Goal: Task Accomplishment & Management: Manage account settings

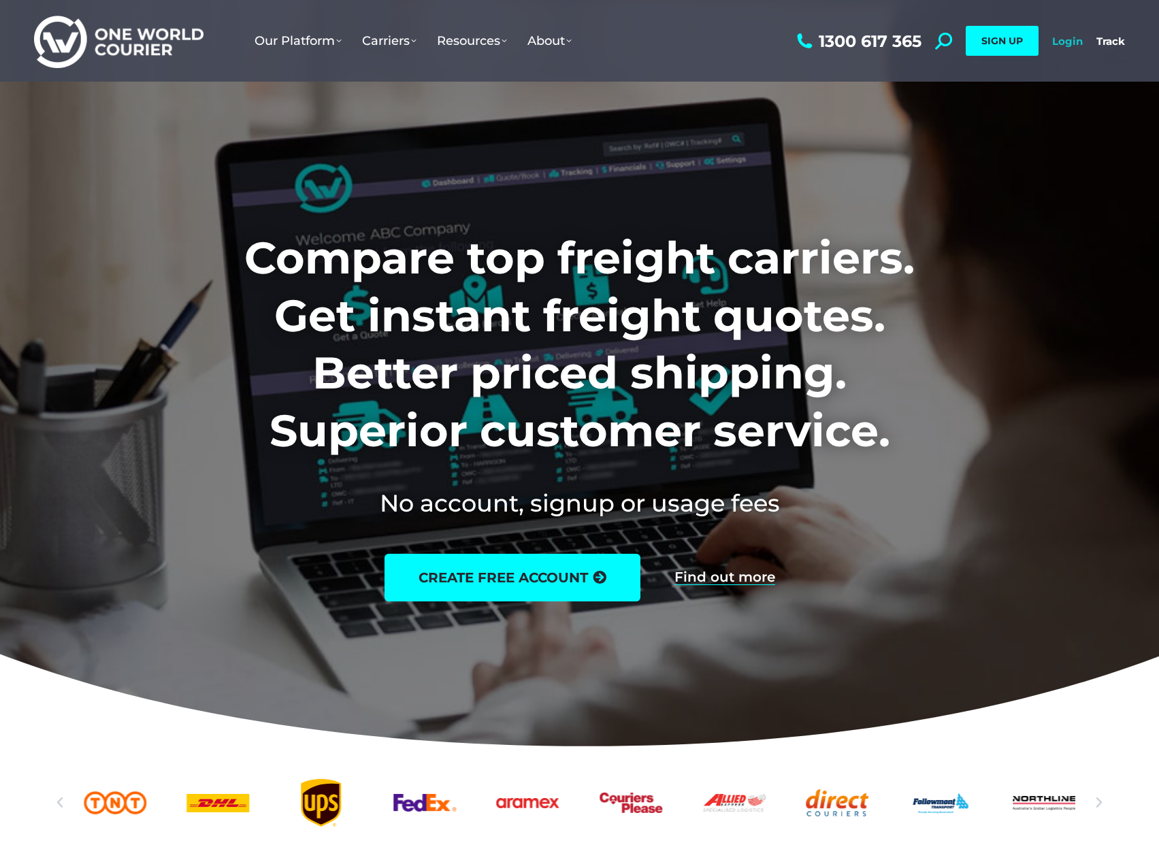
click at [1065, 39] on link "Login" at bounding box center [1067, 41] width 31 height 13
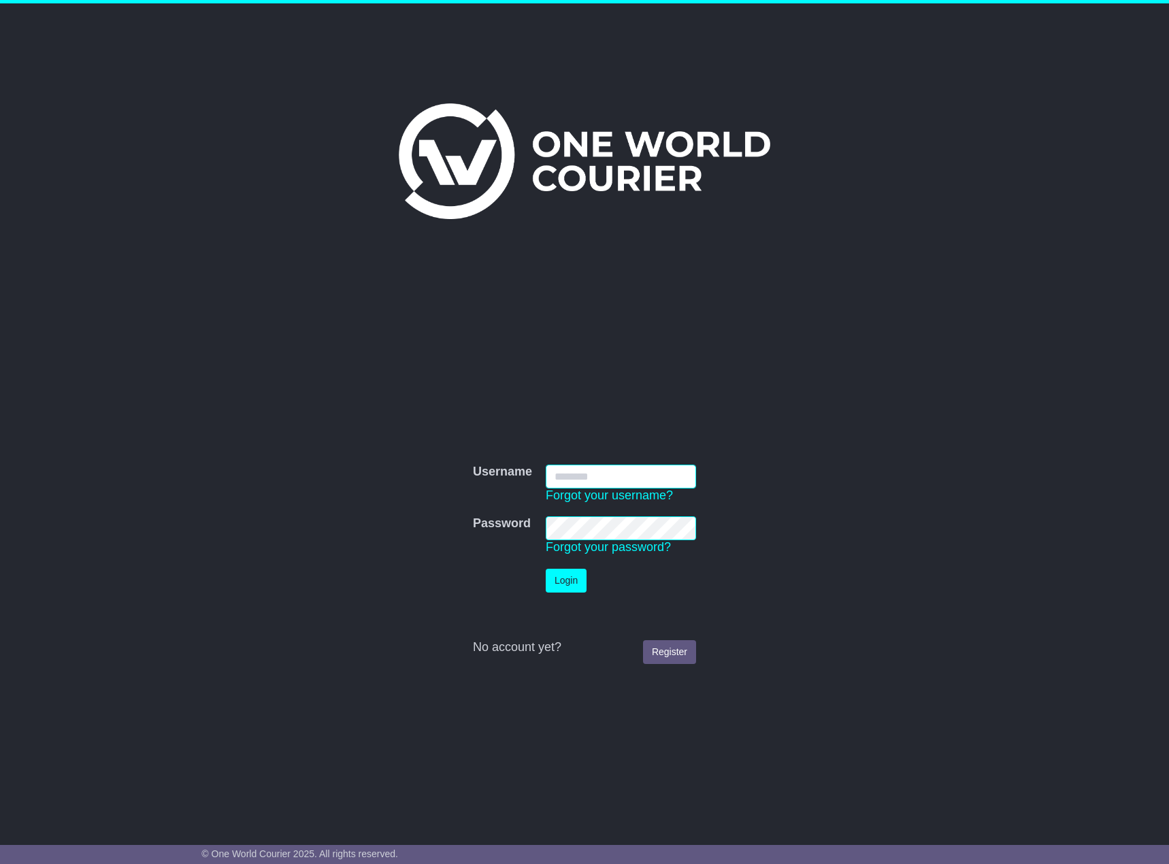
click at [576, 475] on input "Username" at bounding box center [621, 477] width 150 height 24
type input "**********"
click at [574, 578] on button "Login" at bounding box center [566, 581] width 41 height 24
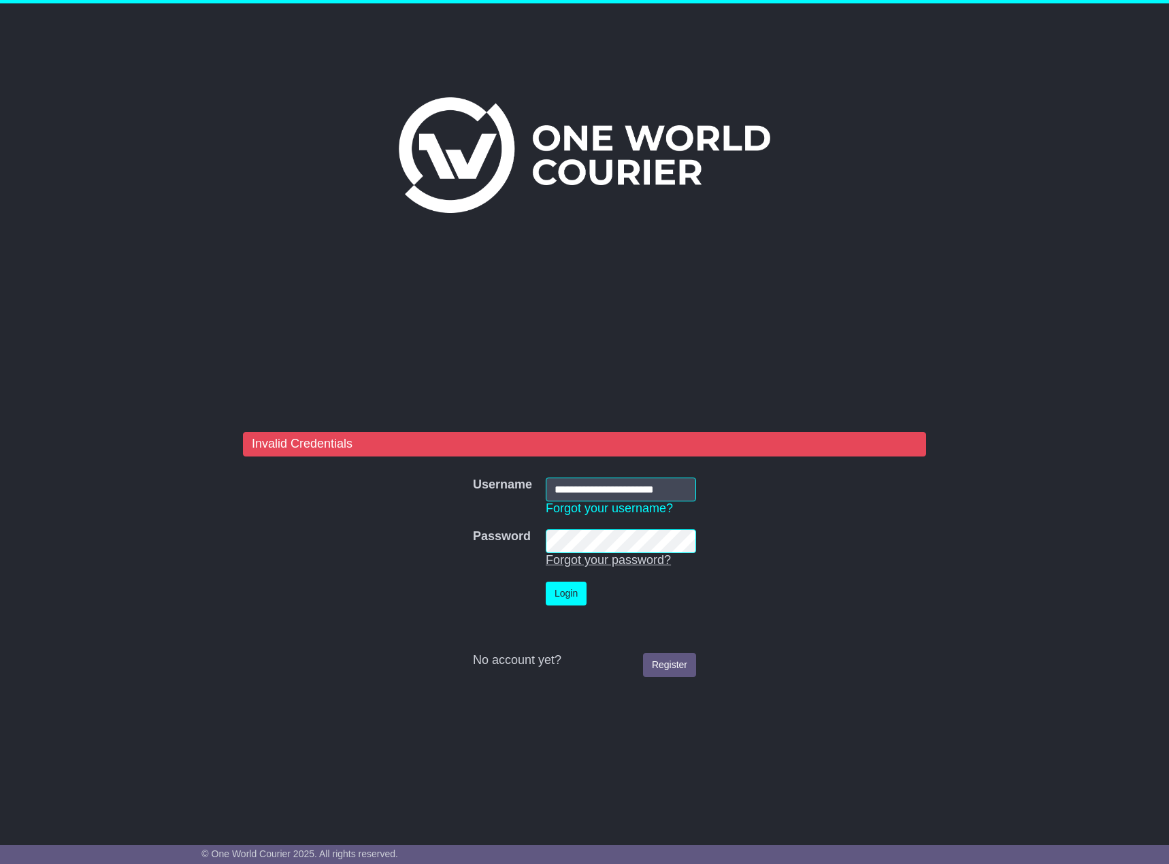
drag, startPoint x: 578, startPoint y: 561, endPoint x: 641, endPoint y: 562, distance: 62.6
click at [578, 561] on link "Forgot your password?" at bounding box center [608, 560] width 125 height 14
